Goal: Use online tool/utility: Utilize a website feature to perform a specific function

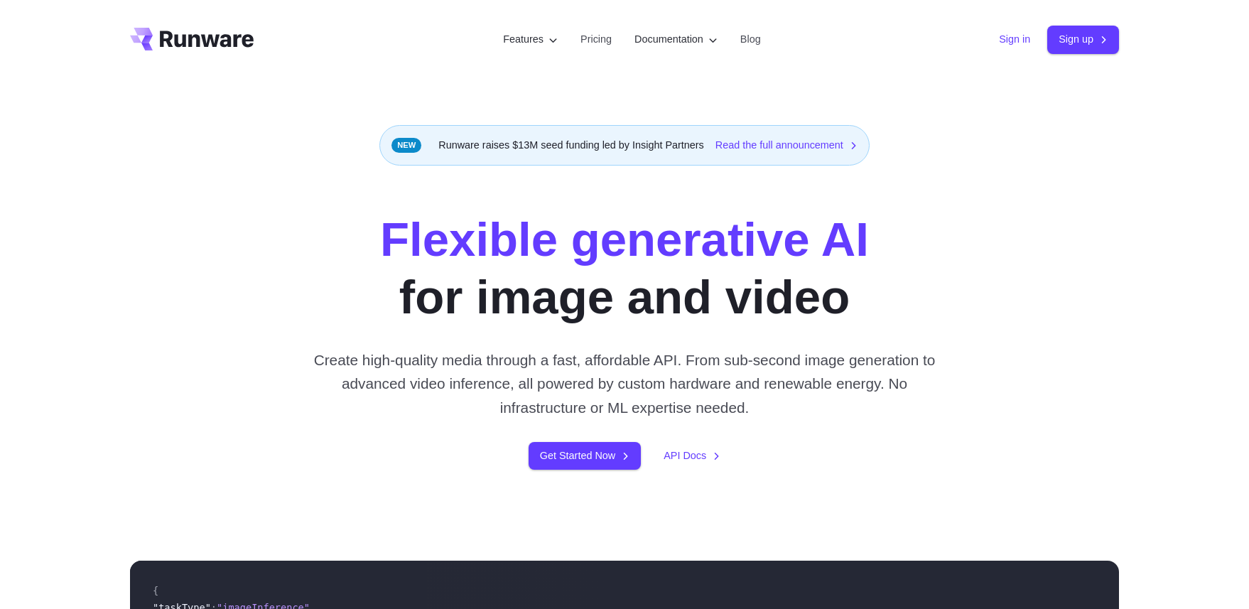
click at [999, 39] on link "Sign in" at bounding box center [1014, 39] width 31 height 16
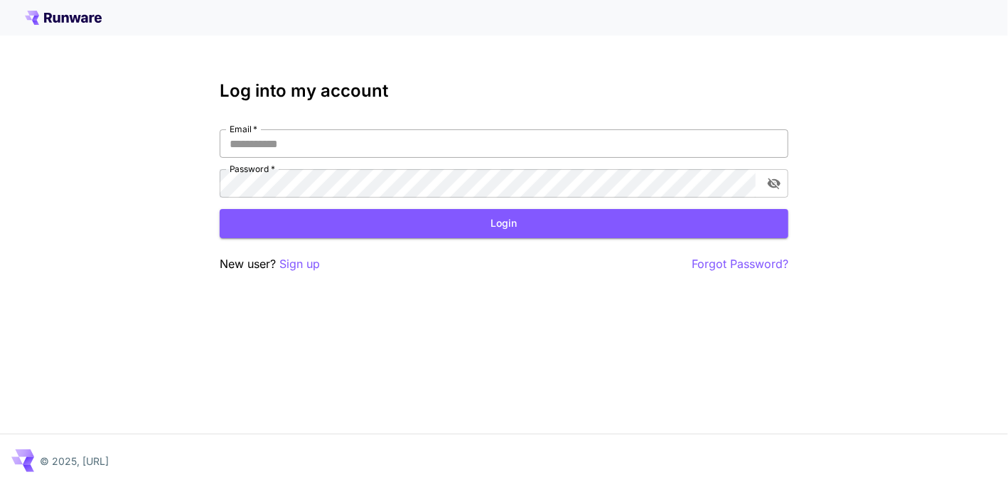
click at [347, 145] on input "Email   *" at bounding box center [504, 143] width 568 height 28
type input "**********"
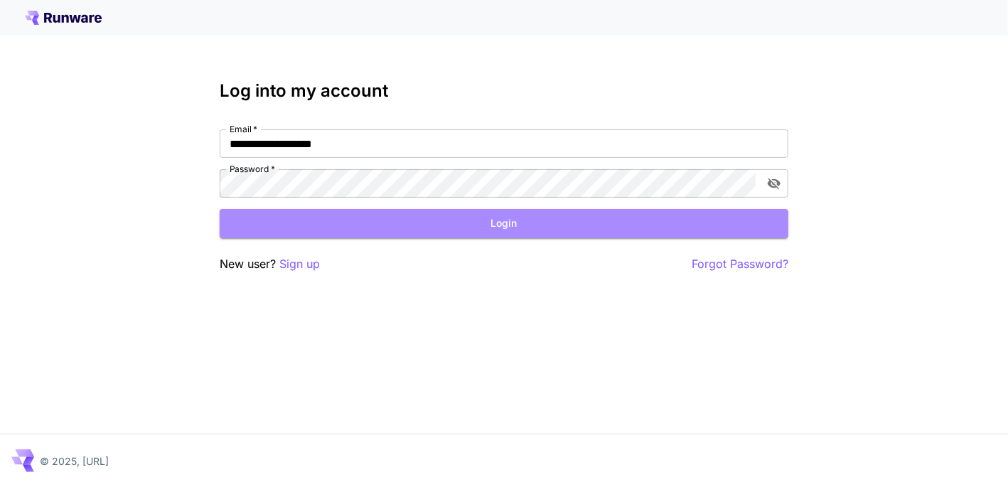
click at [611, 223] on button "Login" at bounding box center [504, 223] width 568 height 29
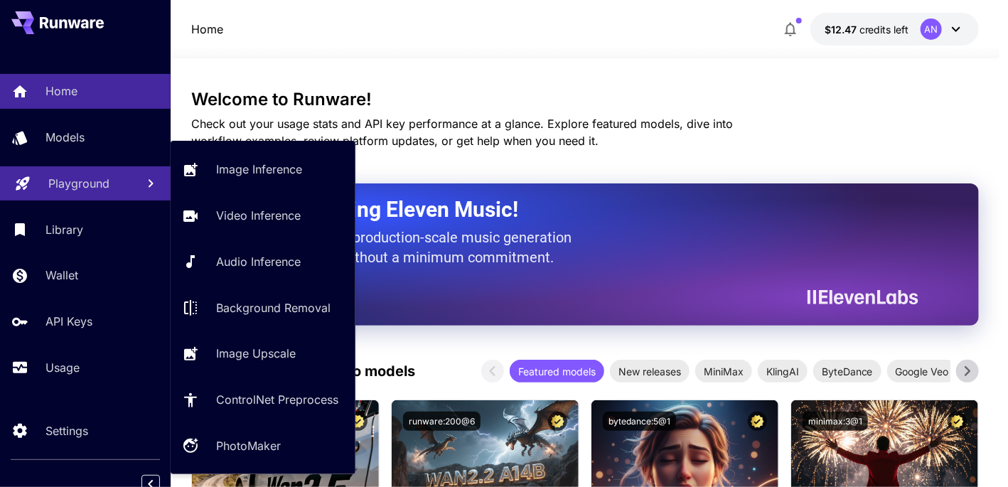
click at [85, 185] on p "Playground" at bounding box center [78, 183] width 61 height 17
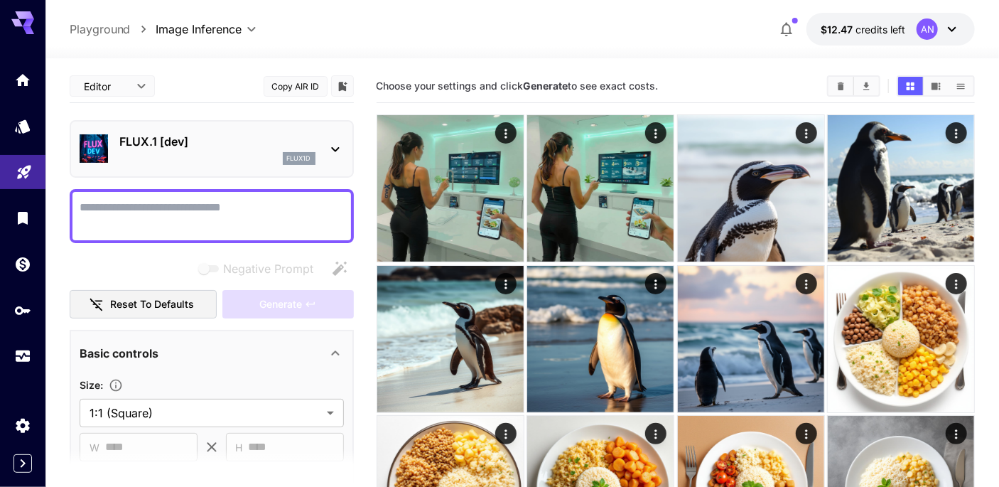
click at [374, 30] on div "**********" at bounding box center [523, 29] width 906 height 33
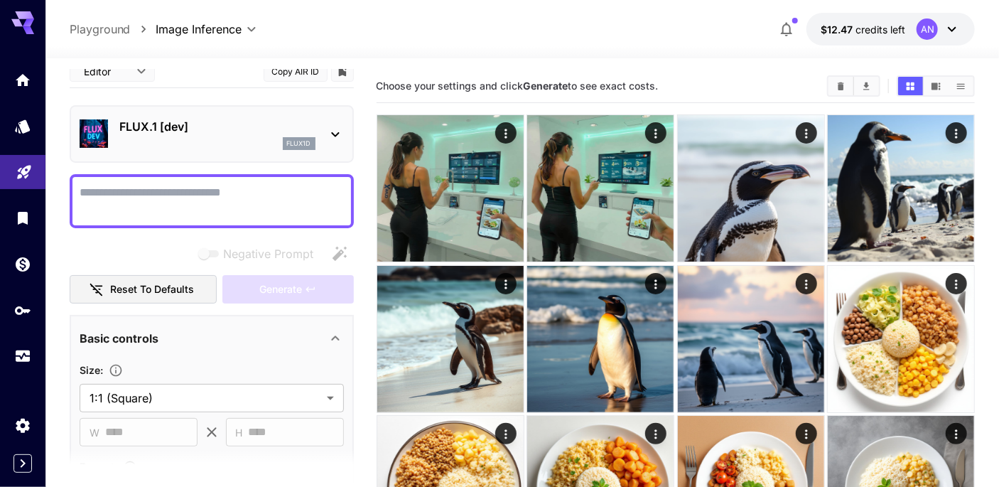
scroll to position [21, 0]
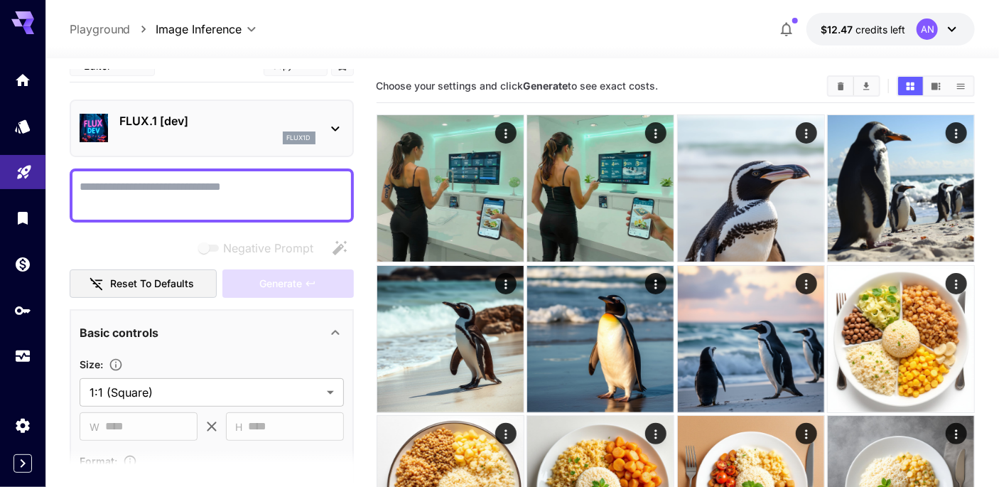
click at [222, 131] on div "flux1d" at bounding box center [217, 137] width 196 height 13
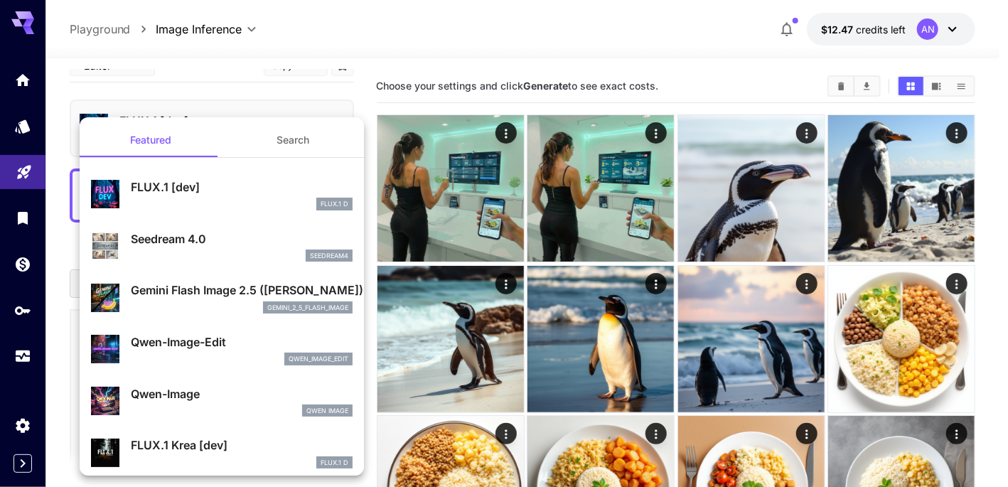
click at [180, 254] on div "seedream4" at bounding box center [242, 255] width 222 height 13
type input "**********"
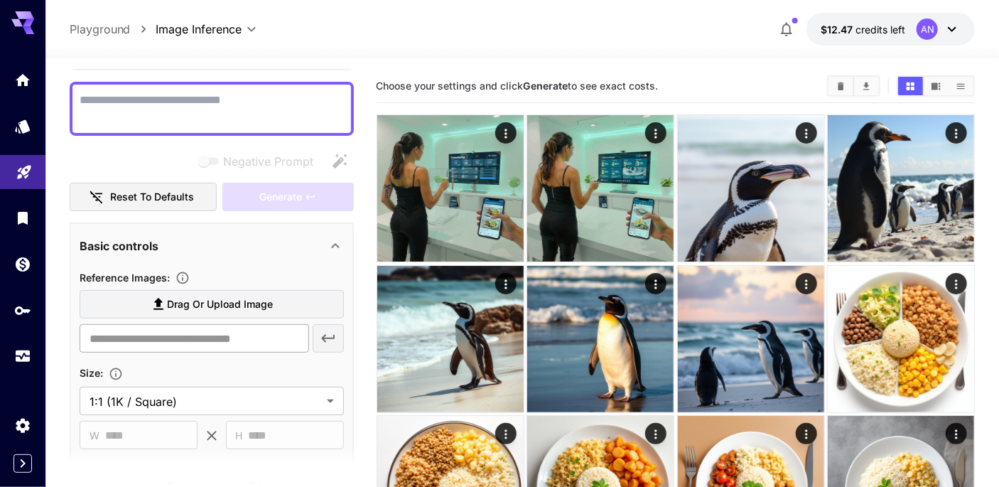
scroll to position [124, 0]
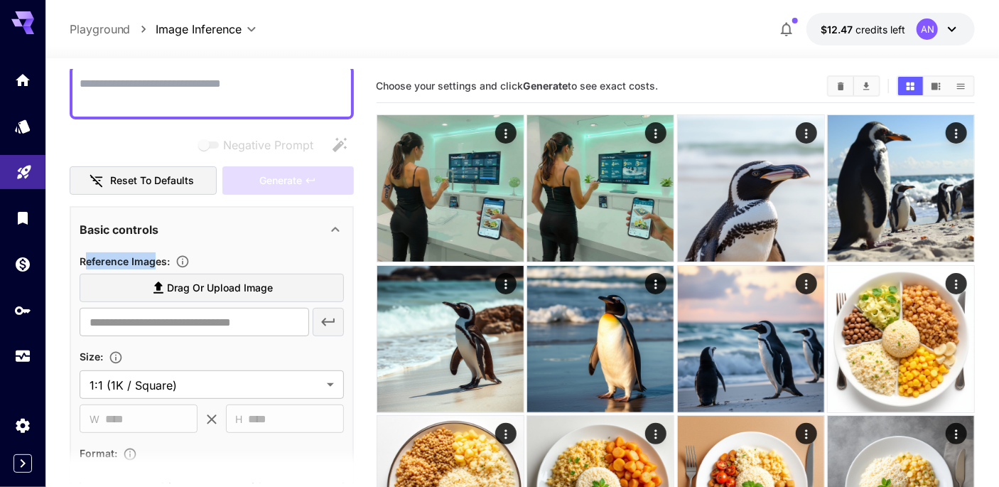
drag, startPoint x: 88, startPoint y: 258, endPoint x: 151, endPoint y: 261, distance: 63.3
click at [151, 261] on span "Reference Images :" at bounding box center [125, 261] width 90 height 12
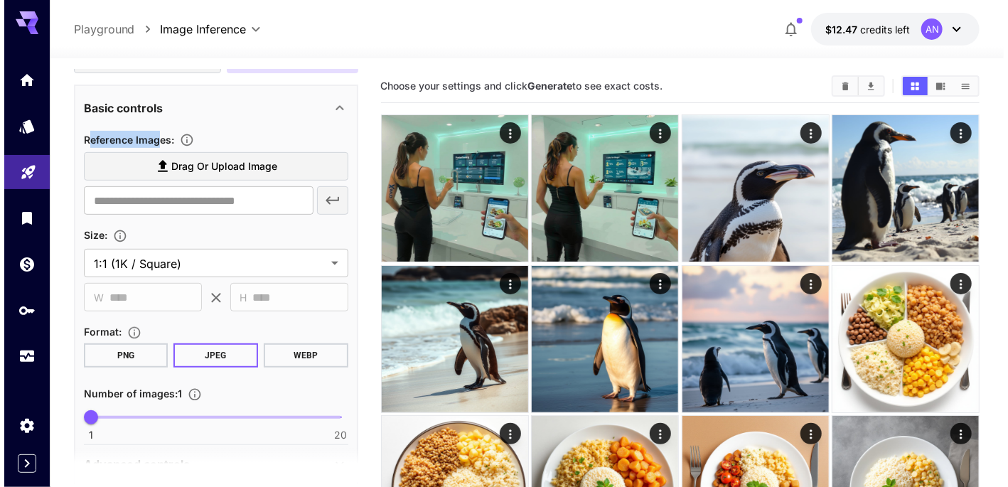
scroll to position [246, 0]
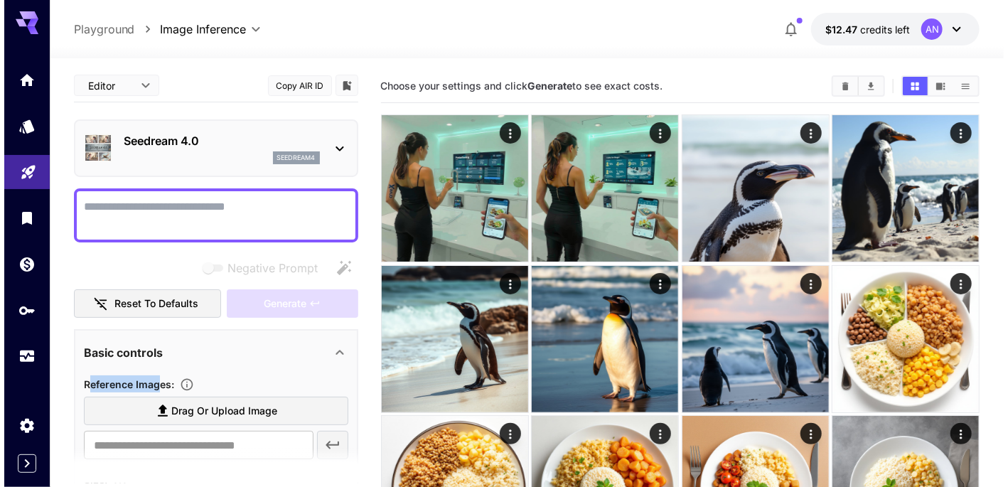
scroll to position [0, 0]
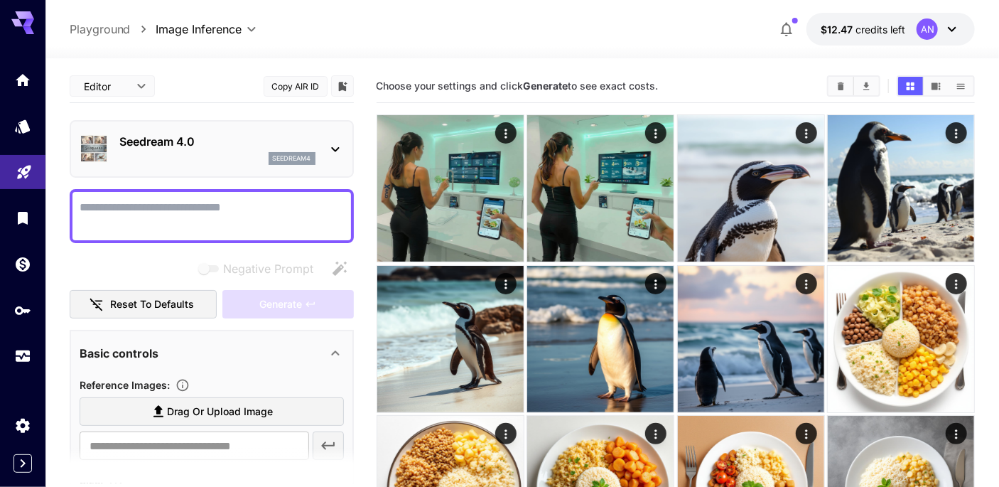
click at [185, 146] on p "Seedream 4.0" at bounding box center [217, 141] width 196 height 17
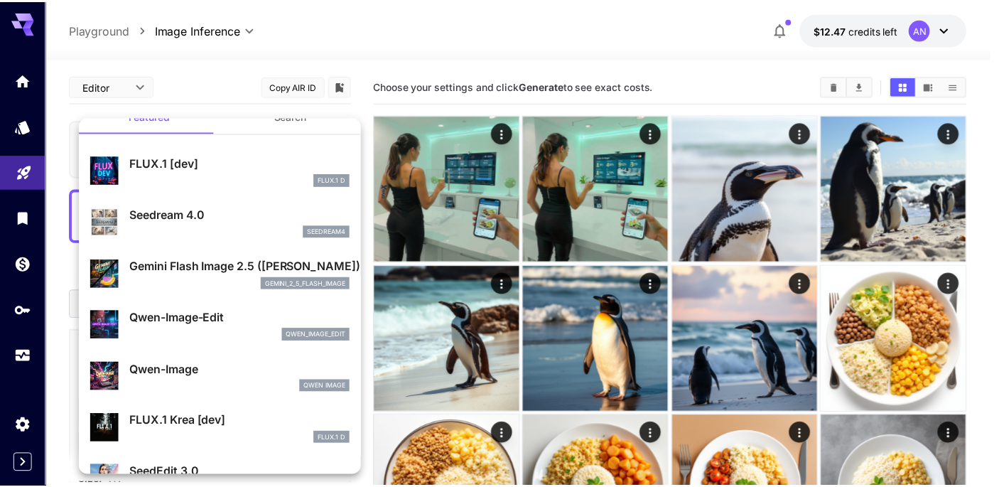
scroll to position [33, 0]
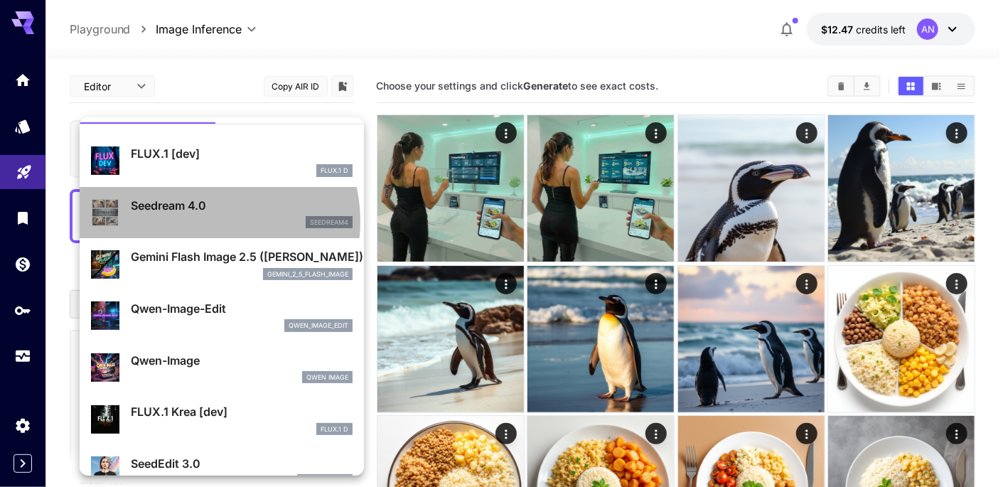
click at [198, 221] on div "seedream4" at bounding box center [242, 222] width 222 height 13
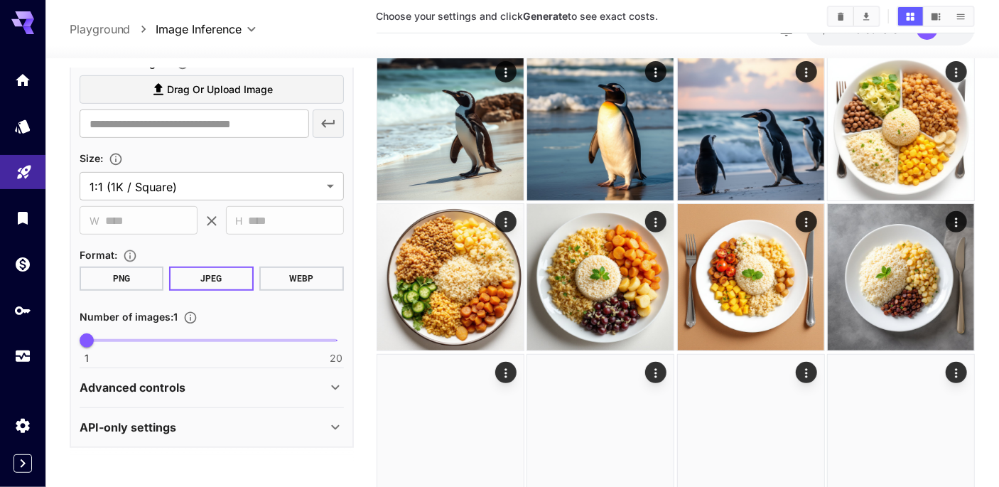
scroll to position [237, 0]
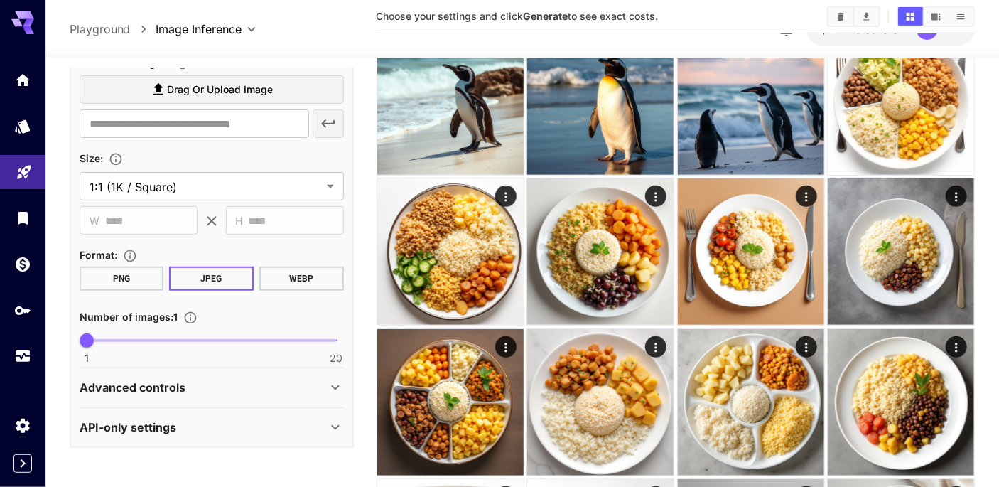
click at [183, 387] on p "Advanced controls" at bounding box center [133, 387] width 106 height 17
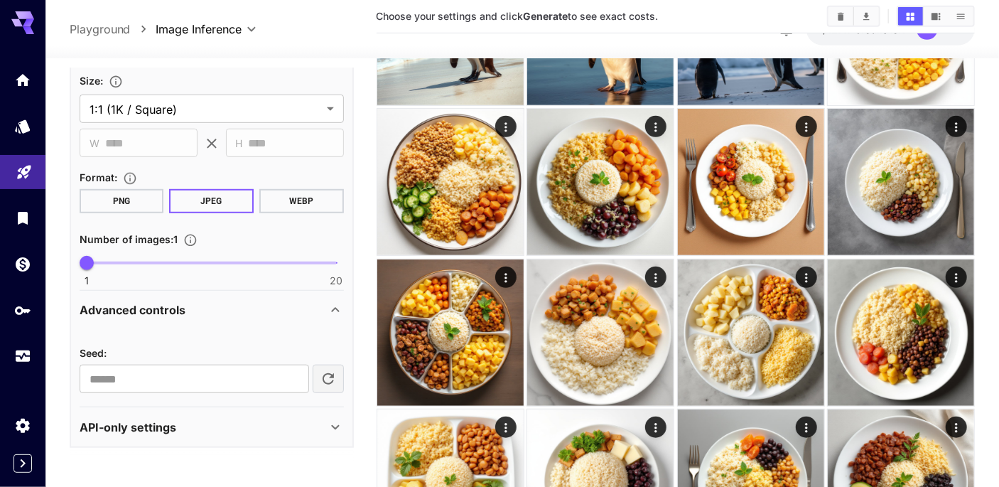
scroll to position [551, 0]
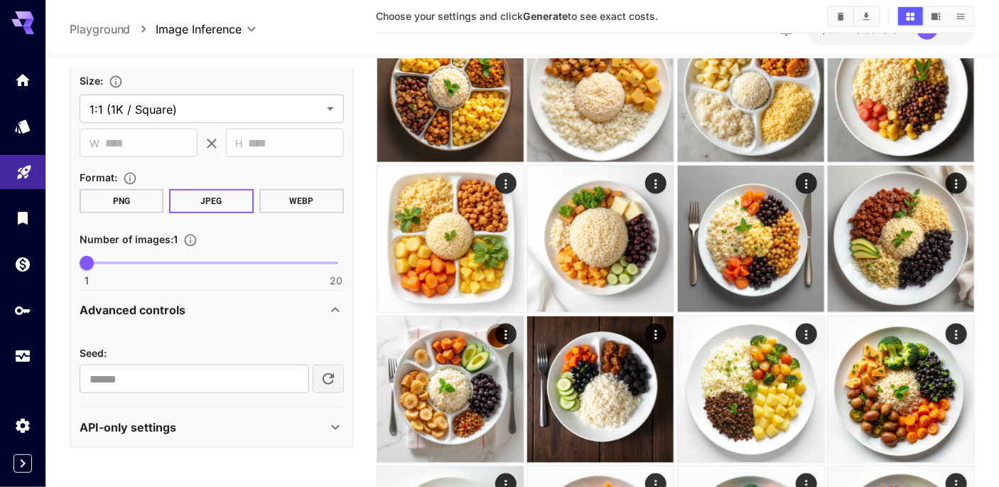
click at [194, 431] on div "API-only settings" at bounding box center [203, 427] width 247 height 17
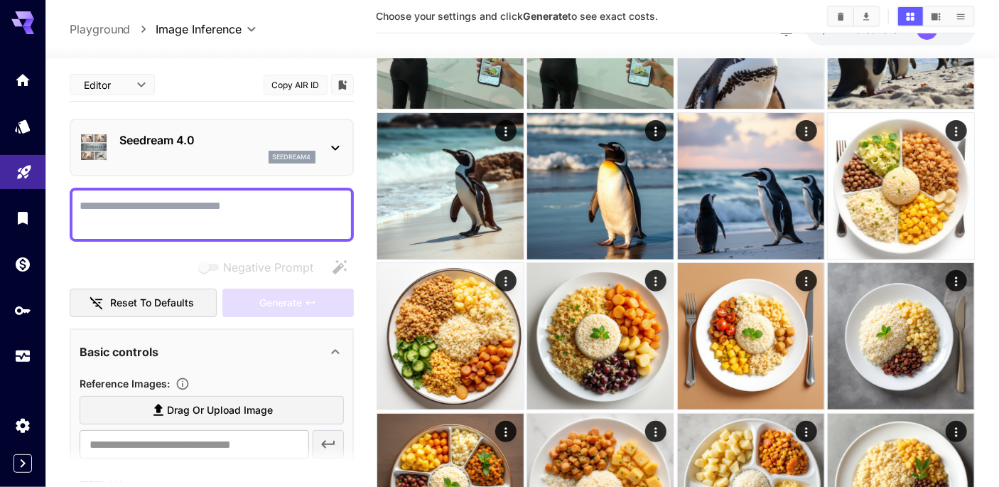
scroll to position [0, 0]
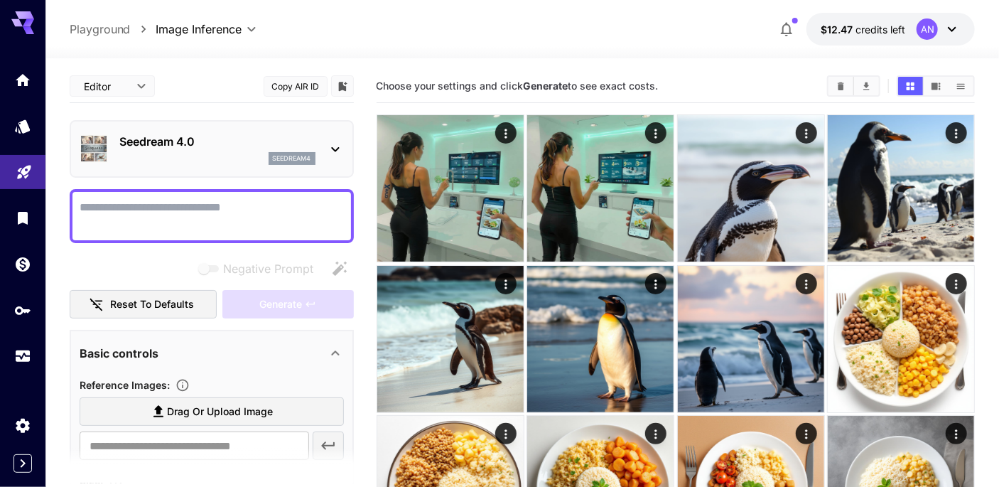
click at [174, 215] on textarea "Negative Prompt" at bounding box center [212, 216] width 264 height 34
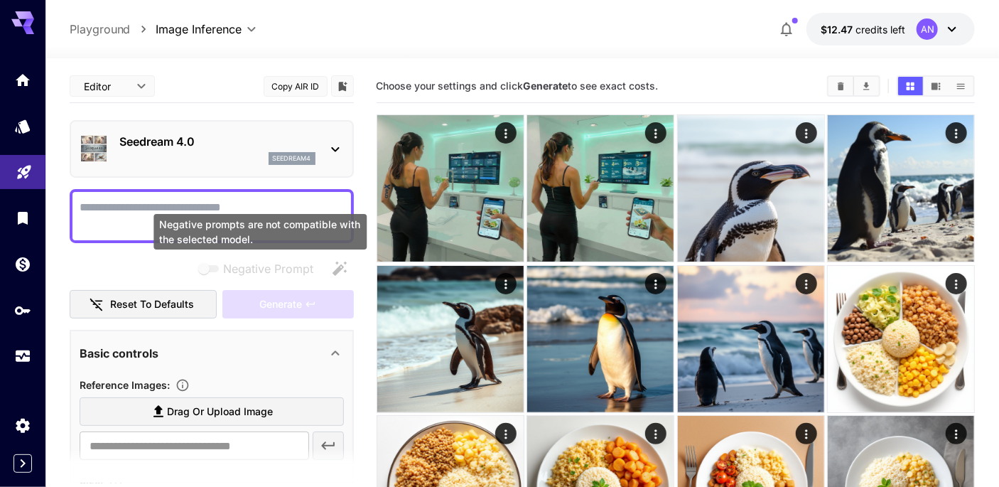
click at [205, 269] on span "Negative prompts are not compatible with the selected model." at bounding box center [209, 268] width 18 height 7
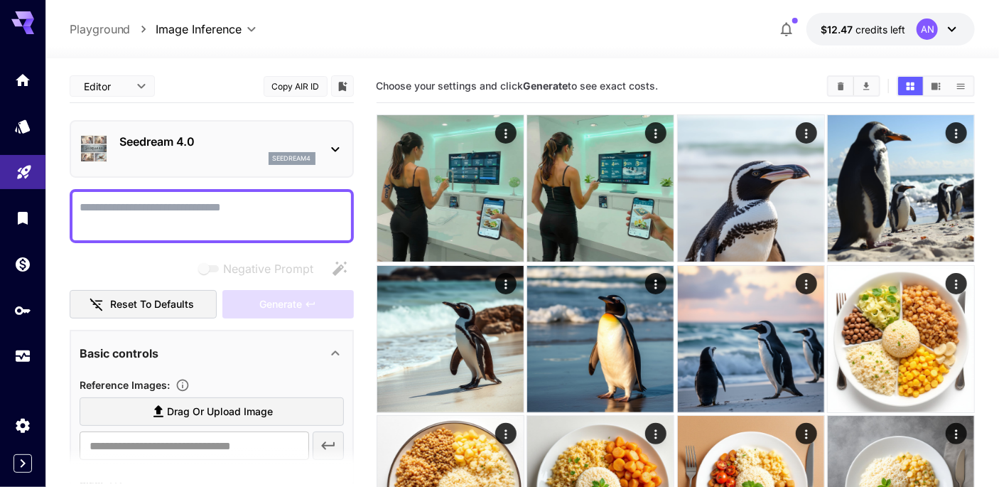
click at [153, 261] on div "Negative Prompt" at bounding box center [212, 268] width 284 height 28
